Goal: Task Accomplishment & Management: Use online tool/utility

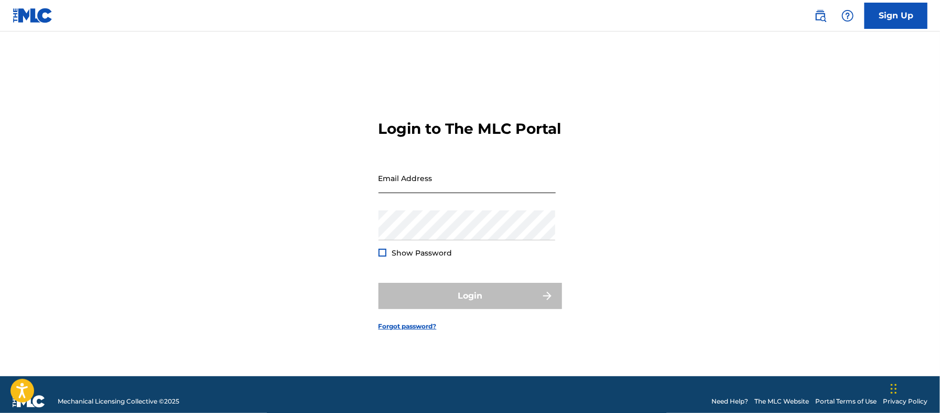
click at [397, 188] on input "Email Address" at bounding box center [467, 178] width 177 height 30
type input "[EMAIL_ADDRESS][DOMAIN_NAME]"
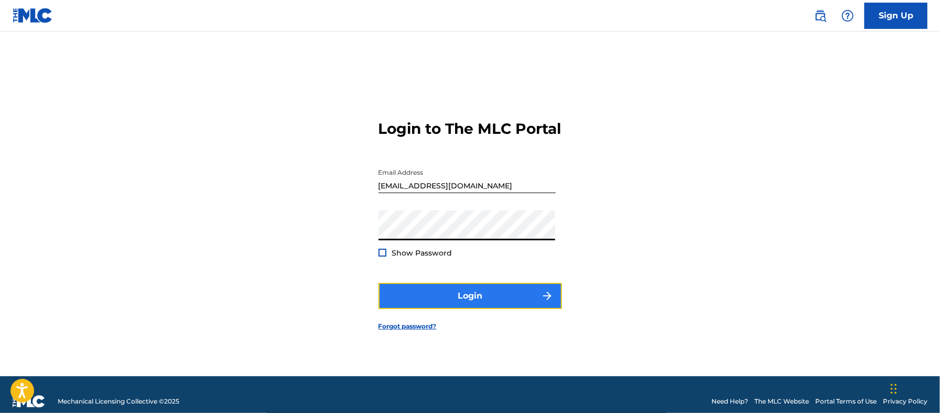
click at [432, 296] on button "Login" at bounding box center [471, 296] width 184 height 26
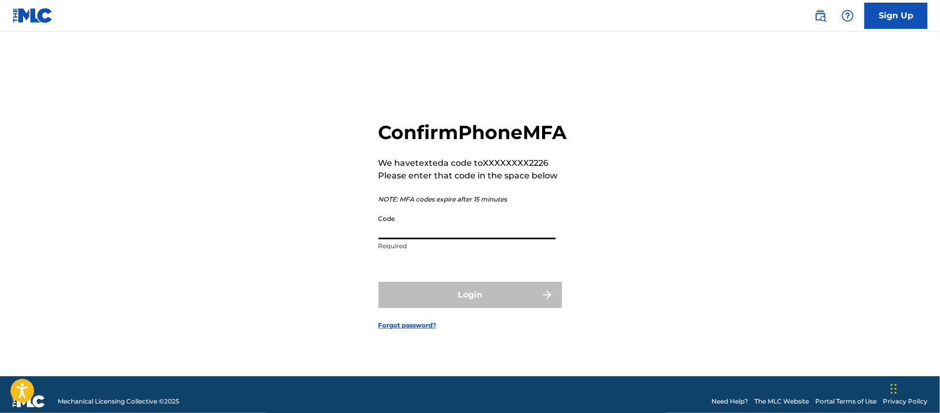
click at [424, 239] on input "Code" at bounding box center [467, 224] width 177 height 30
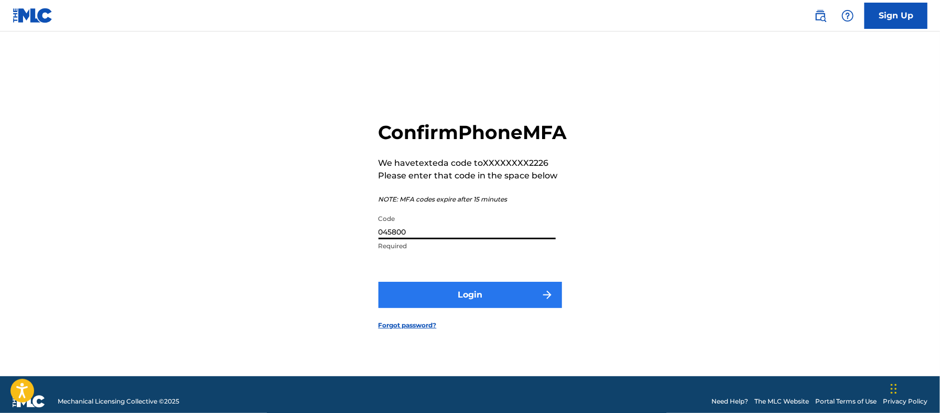
type input "045800"
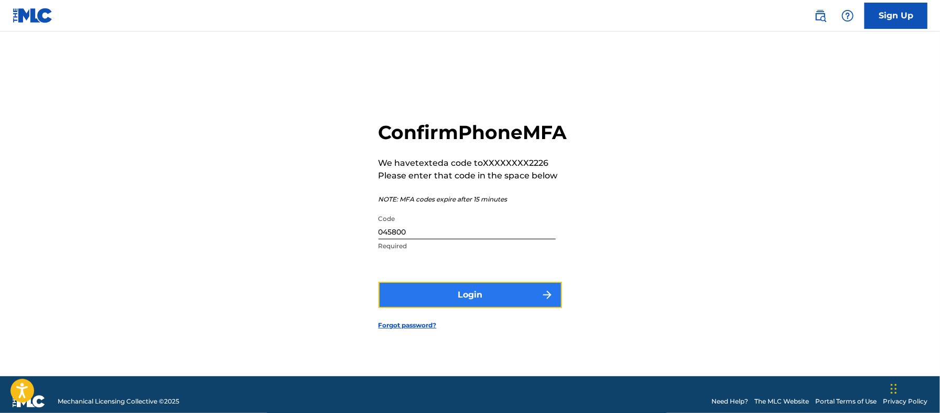
click at [477, 305] on button "Login" at bounding box center [471, 295] width 184 height 26
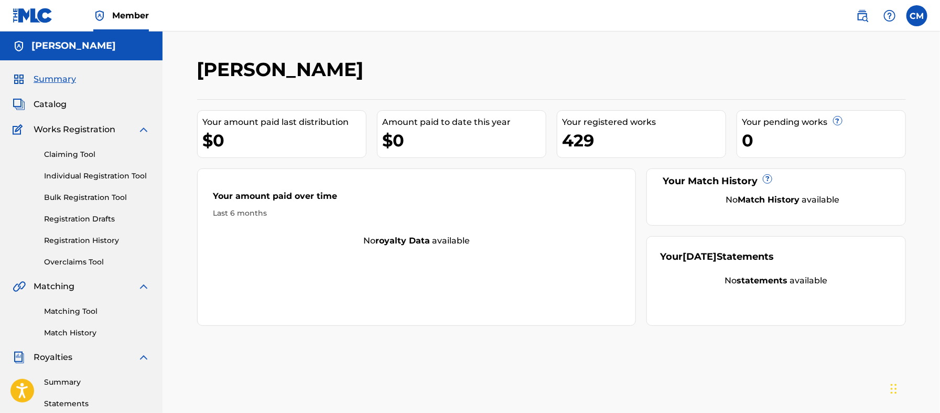
scroll to position [78, 0]
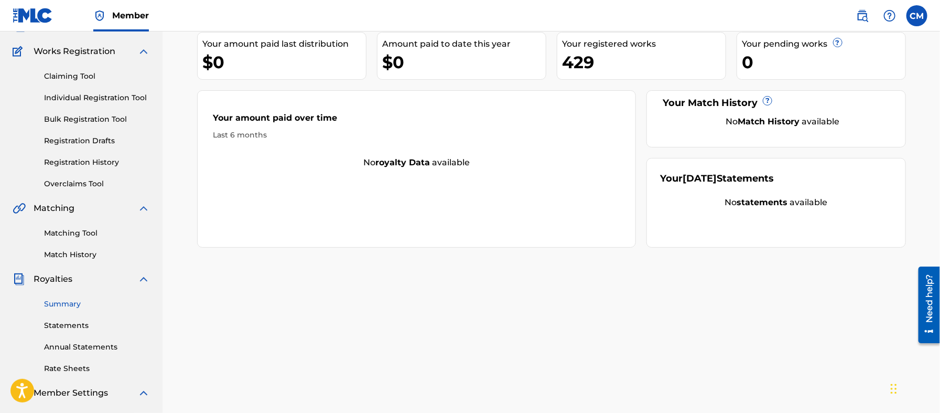
click at [74, 303] on link "Summary" at bounding box center [97, 303] width 106 height 11
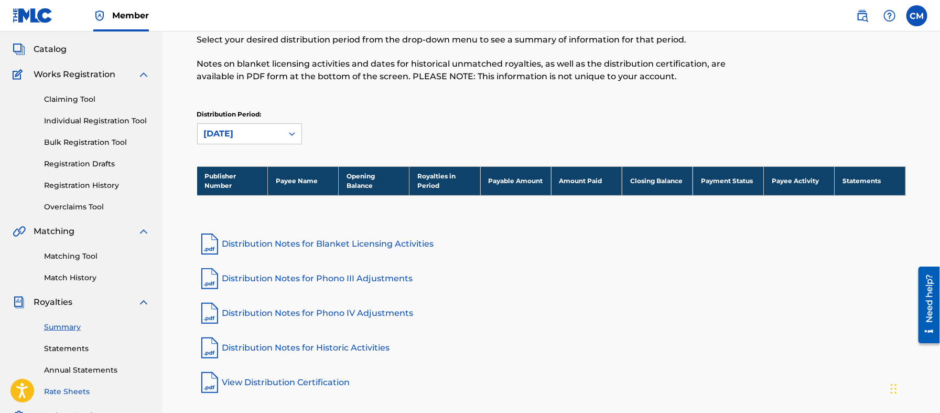
scroll to position [157, 0]
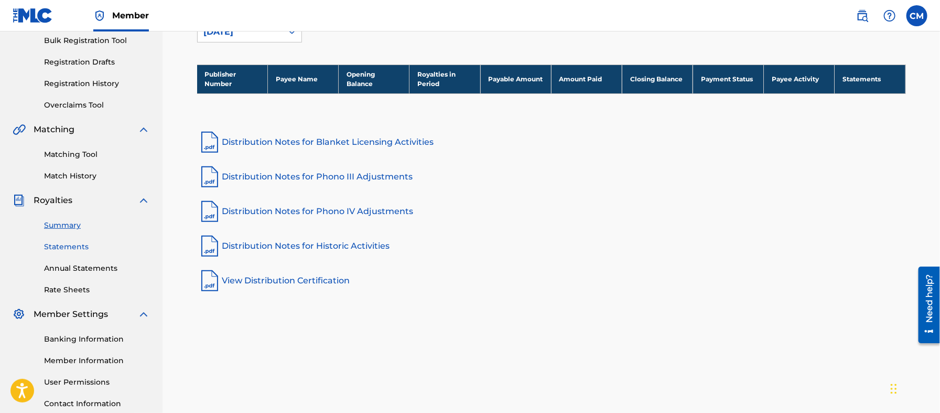
click at [74, 244] on link "Statements" at bounding box center [97, 246] width 106 height 11
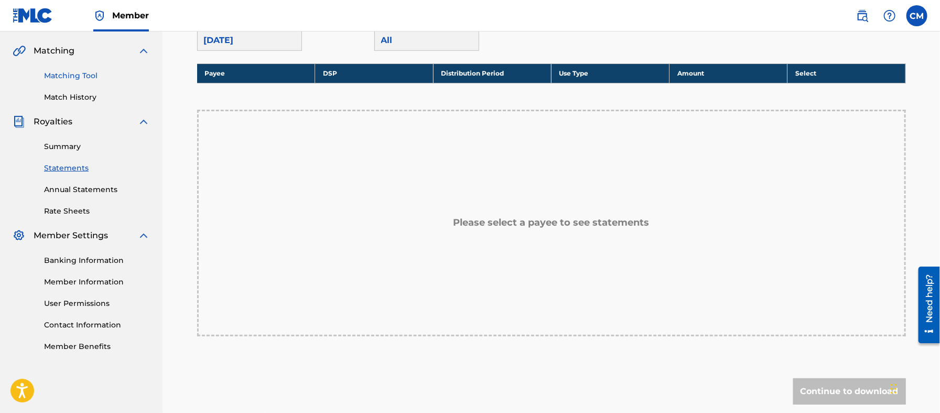
scroll to position [157, 0]
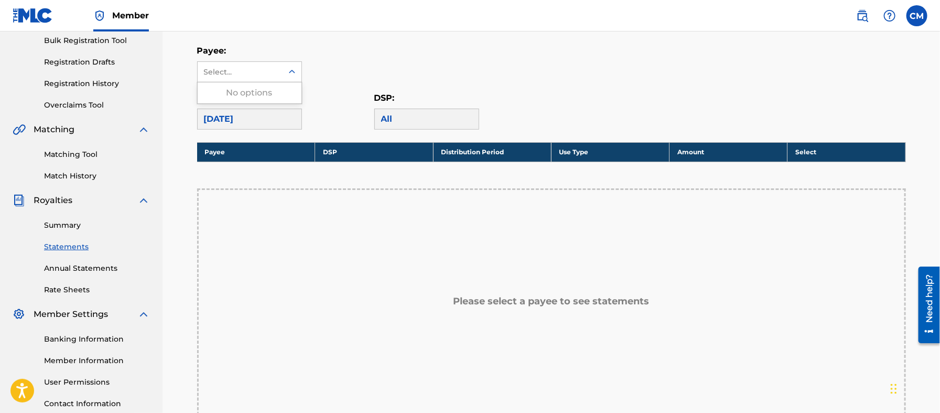
click at [270, 70] on div "Select..." at bounding box center [239, 72] width 71 height 11
drag, startPoint x: 273, startPoint y: 84, endPoint x: 278, endPoint y: 77, distance: 9.0
click at [272, 85] on div "No options" at bounding box center [250, 92] width 104 height 21
click at [309, 60] on div "Payee: Use Up and Down to choose options, press Enter to select the currently f…" at bounding box center [551, 64] width 709 height 38
click at [65, 287] on link "Rate Sheets" at bounding box center [97, 289] width 106 height 11
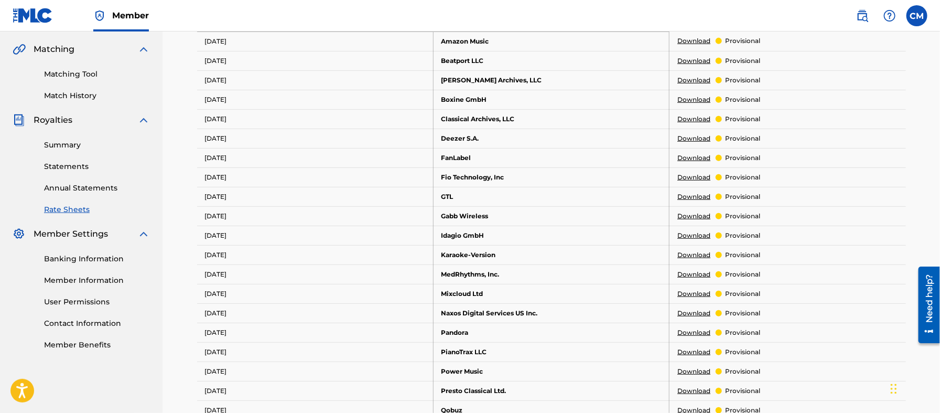
scroll to position [137, 0]
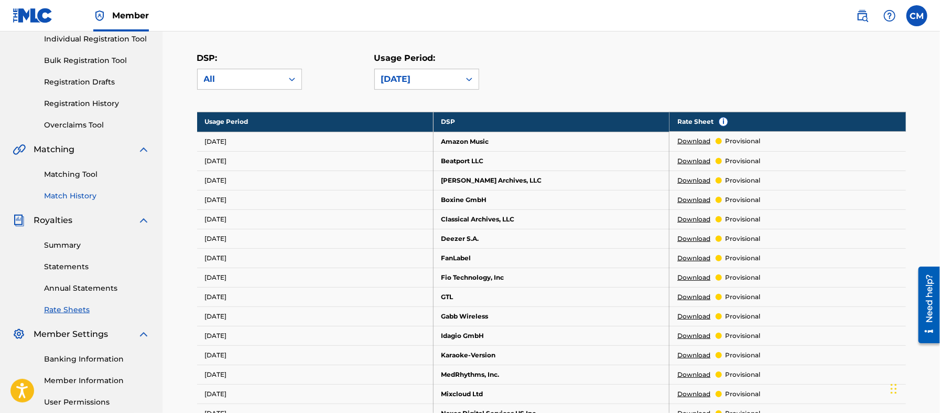
click at [78, 197] on link "Match History" at bounding box center [97, 195] width 106 height 11
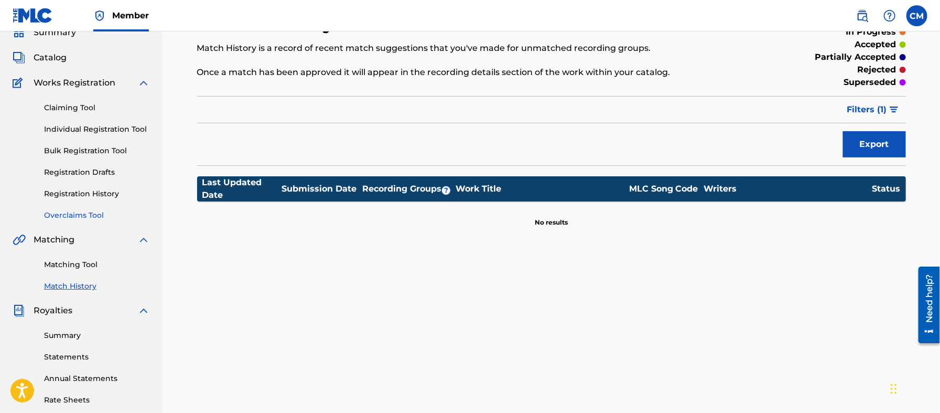
scroll to position [78, 0]
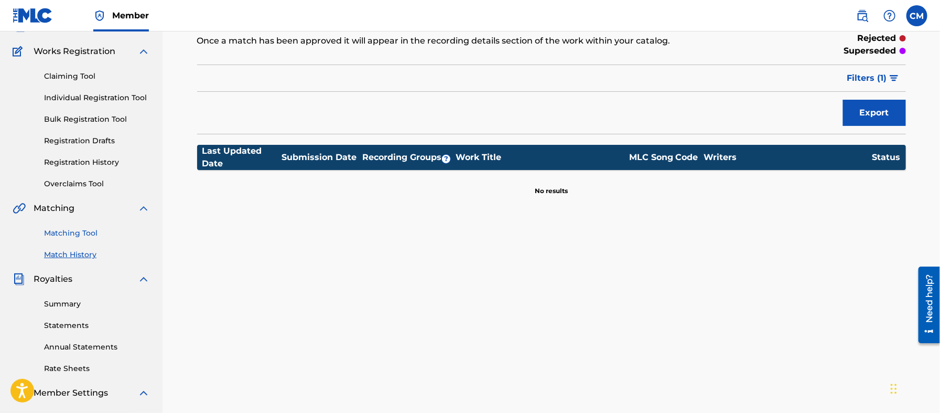
click at [82, 236] on link "Matching Tool" at bounding box center [97, 233] width 106 height 11
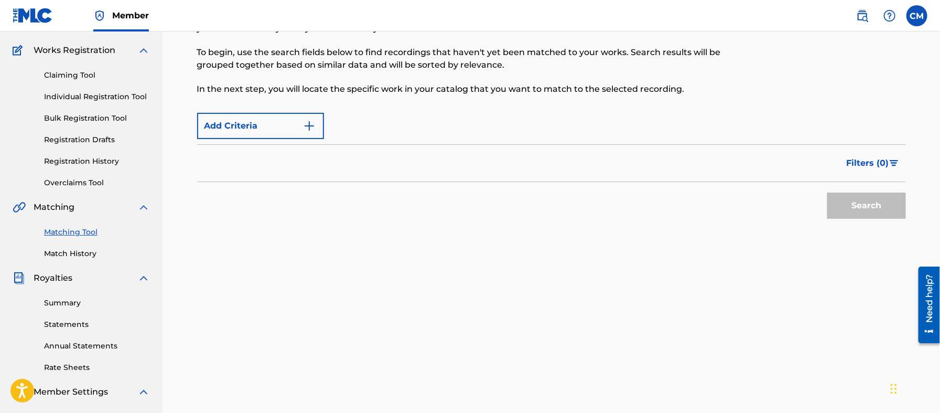
scroll to position [78, 0]
click at [311, 129] on img "Search Form" at bounding box center [309, 127] width 13 height 13
click at [310, 129] on img "Search Form" at bounding box center [309, 127] width 13 height 13
click at [310, 130] on div "Max Criteria Reached" at bounding box center [260, 127] width 127 height 26
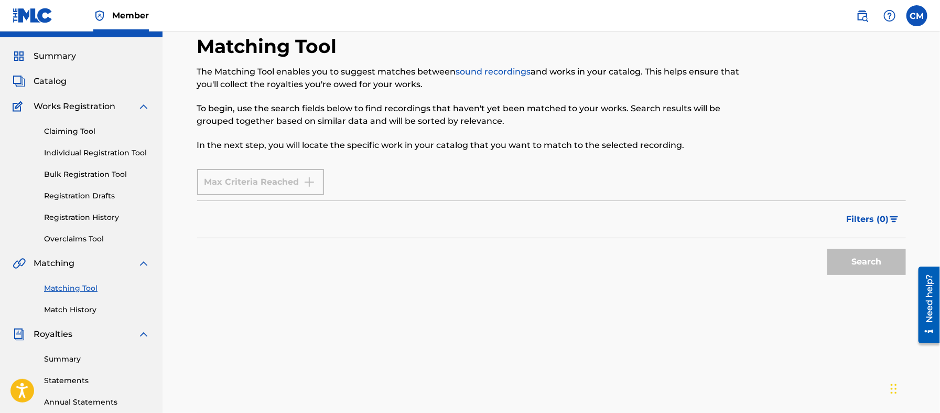
scroll to position [0, 0]
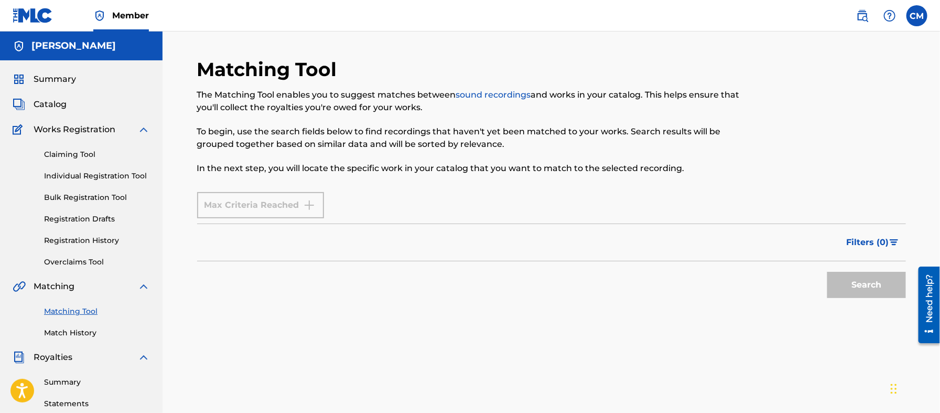
click at [319, 244] on div "Filters ( 0 )" at bounding box center [551, 242] width 709 height 38
click at [364, 212] on div "Max Criteria Reached" at bounding box center [551, 205] width 709 height 26
click at [313, 206] on div "Max Criteria Reached" at bounding box center [260, 205] width 127 height 26
click at [102, 262] on link "Overclaims Tool" at bounding box center [97, 261] width 106 height 11
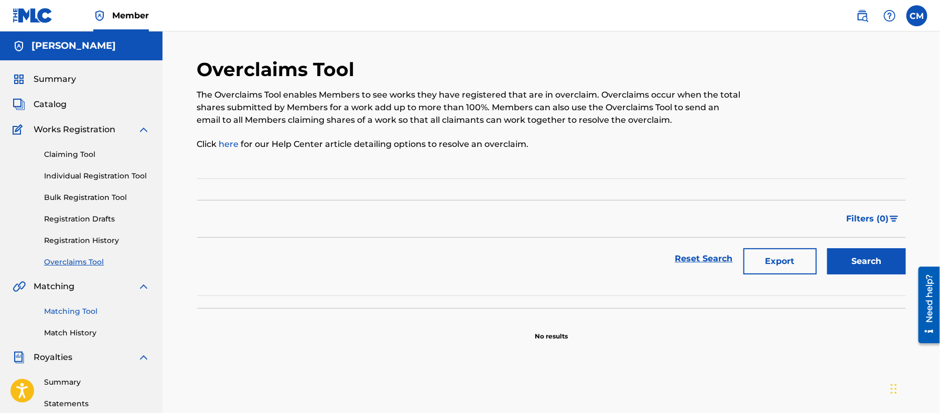
click at [76, 312] on link "Matching Tool" at bounding box center [97, 311] width 106 height 11
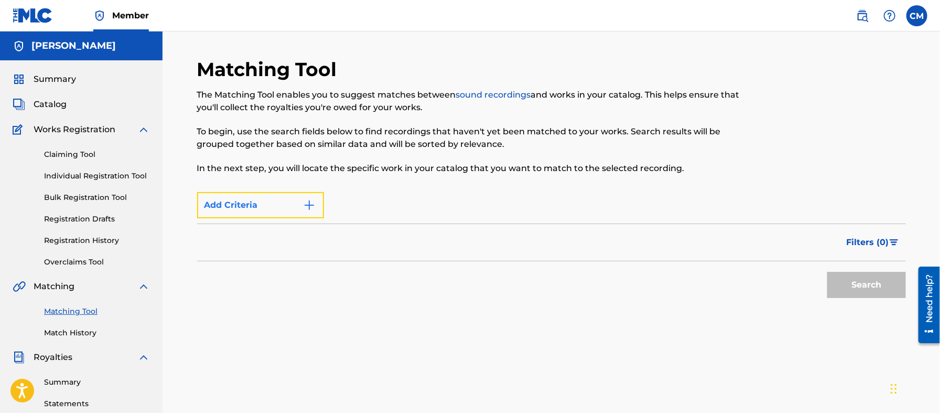
click at [245, 209] on button "Add Criteria" at bounding box center [260, 205] width 127 height 26
click at [311, 208] on img "Search Form" at bounding box center [309, 205] width 13 height 13
click at [278, 207] on div "Max Criteria Reached" at bounding box center [260, 205] width 127 height 26
click at [278, 233] on div "Filters ( 0 )" at bounding box center [551, 242] width 709 height 38
click at [869, 245] on span "Filters ( 0 )" at bounding box center [868, 242] width 42 height 13
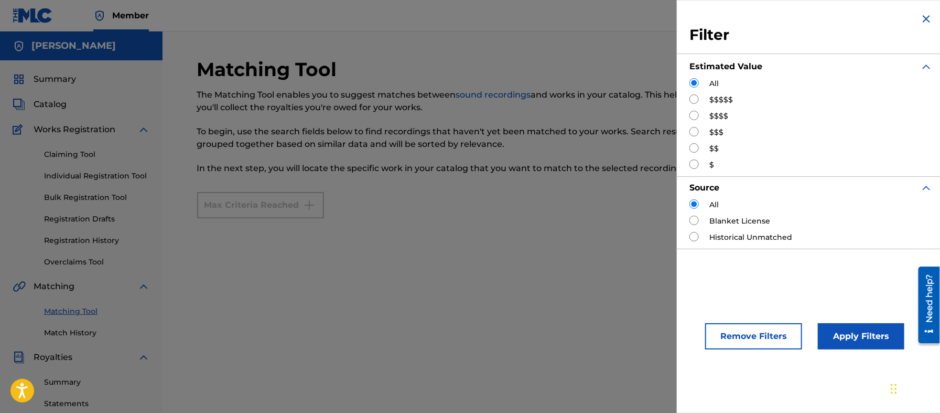
click at [925, 22] on img "Search Form" at bounding box center [926, 19] width 13 height 13
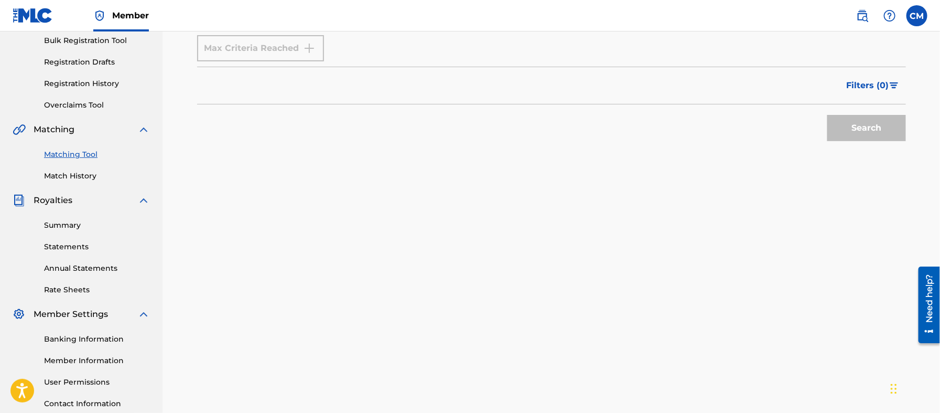
scroll to position [238, 0]
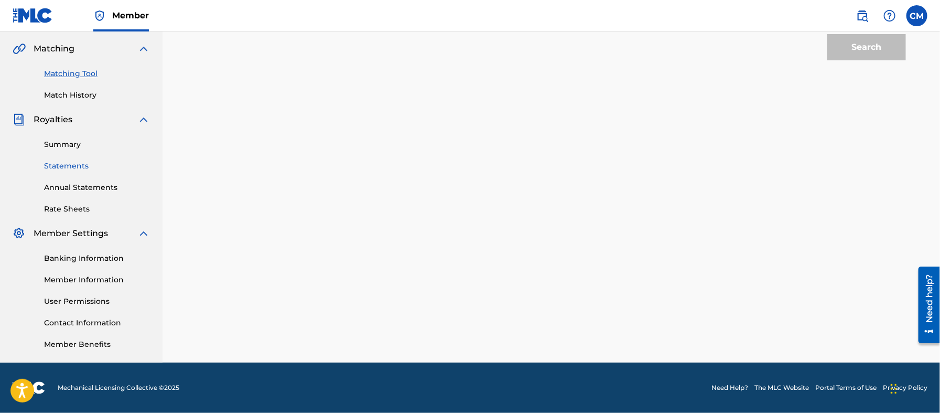
click at [74, 164] on link "Statements" at bounding box center [97, 165] width 106 height 11
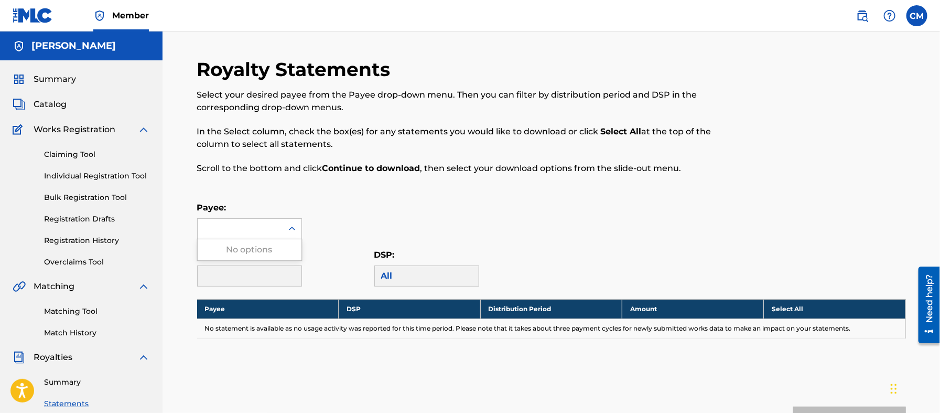
click at [284, 232] on div at bounding box center [292, 228] width 19 height 19
click at [102, 216] on link "Registration Drafts" at bounding box center [97, 218] width 106 height 11
